Goal: Task Accomplishment & Management: Manage account settings

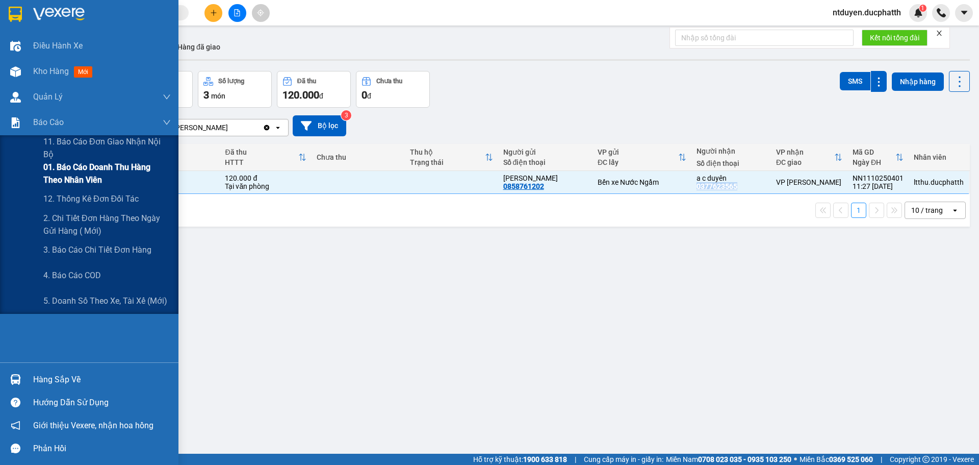
click at [83, 172] on span "01. Báo cáo doanh thu hàng theo nhân viên" at bounding box center [106, 173] width 127 height 25
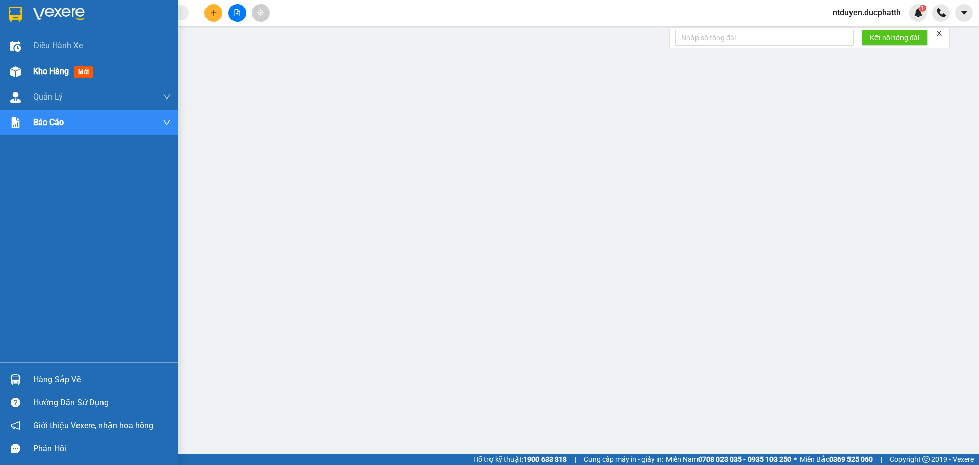
click at [60, 70] on span "Kho hàng" at bounding box center [51, 71] width 36 height 10
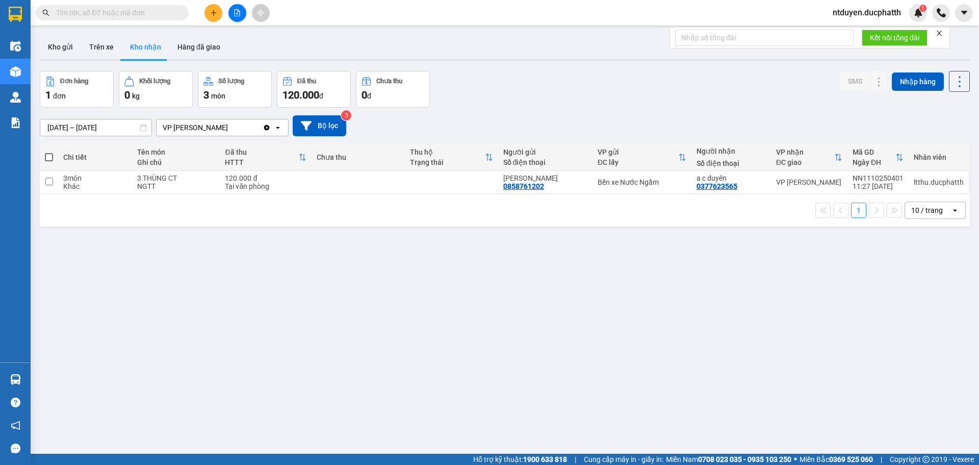
click at [880, 9] on span "ntduyen.ducphatth" at bounding box center [867, 12] width 85 height 13
click at [863, 29] on span "Đăng xuất" at bounding box center [871, 31] width 64 height 11
